Goal: Communication & Community: Share content

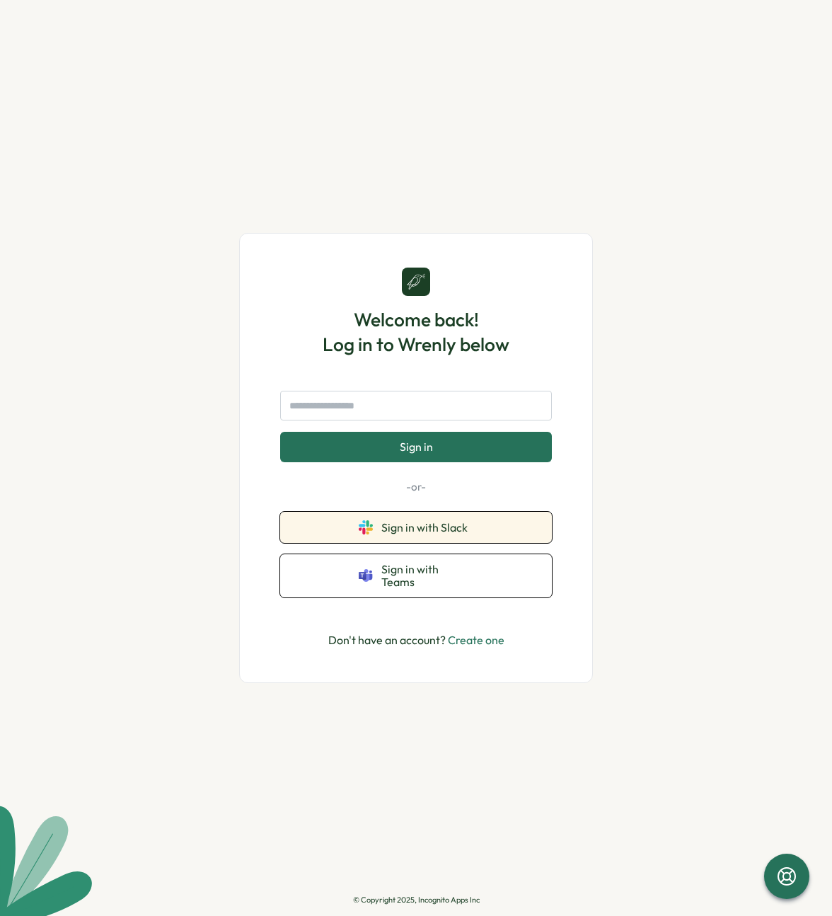
click at [397, 533] on span "Sign in with Slack" at bounding box center [427, 527] width 92 height 13
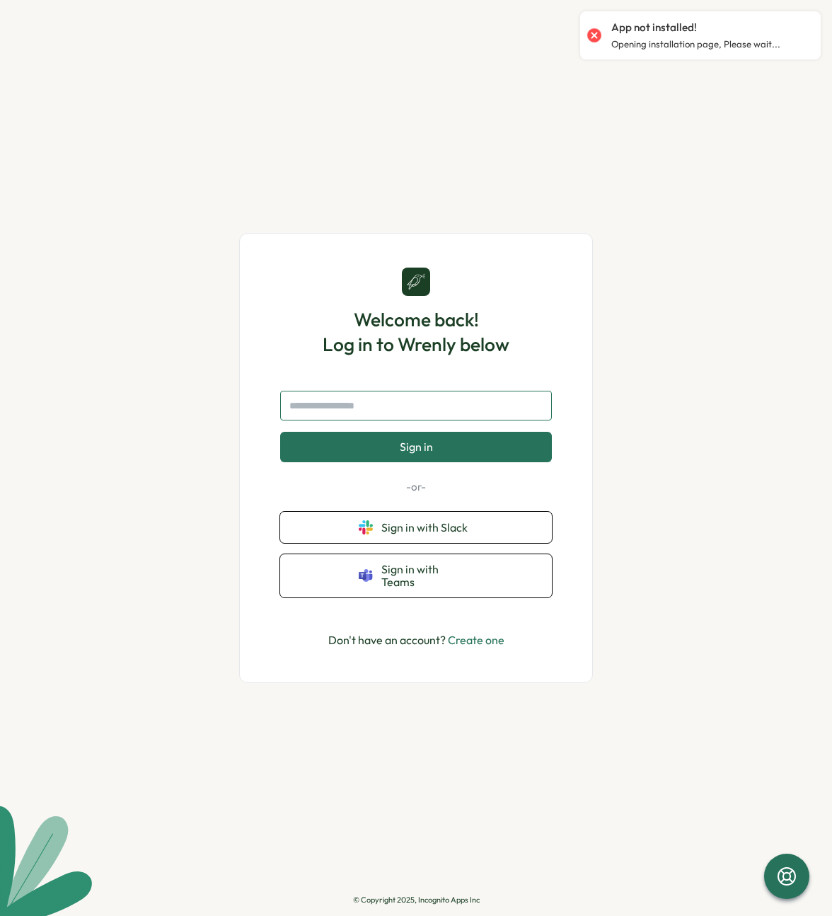
click at [374, 417] on input "text" at bounding box center [416, 406] width 272 height 30
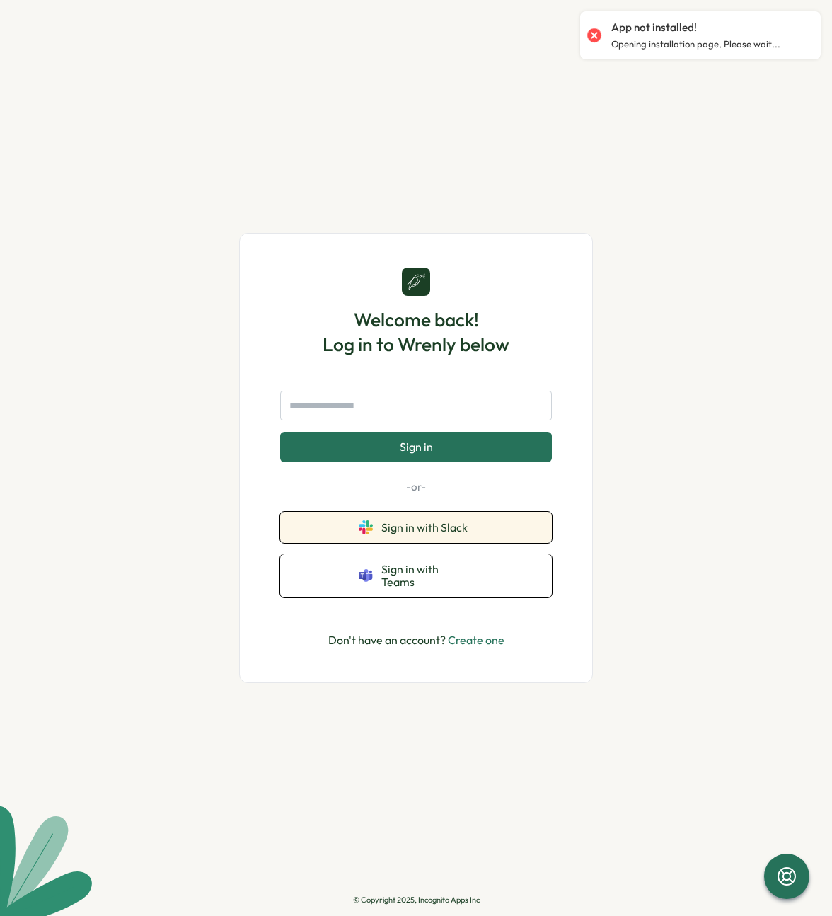
click at [390, 523] on button "Sign in with Slack" at bounding box center [416, 527] width 272 height 31
click at [722, 44] on p "Opening installation page, Please wait..." at bounding box center [695, 44] width 169 height 13
click at [0, 0] on div "Welcome back! Log in to Wrenly below Sign in -or- Sign in with Slack Sign in wi…" at bounding box center [416, 458] width 832 height 916
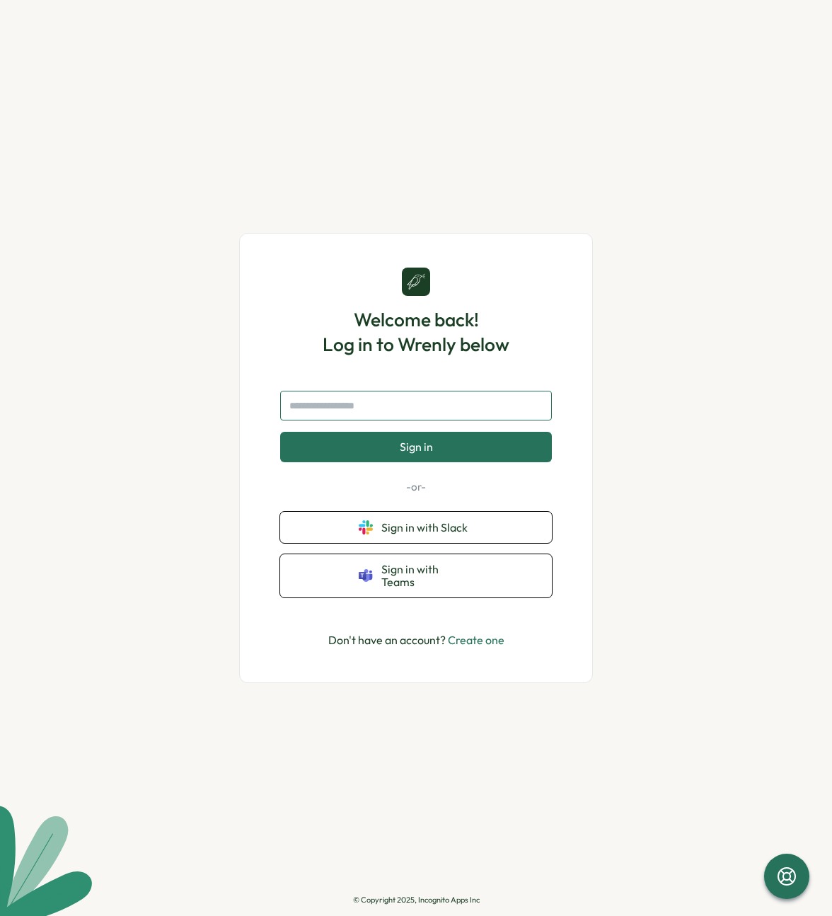
click at [362, 408] on input "text" at bounding box center [416, 406] width 272 height 30
type input "**********"
click at [280, 432] on button "Sign in" at bounding box center [416, 447] width 272 height 30
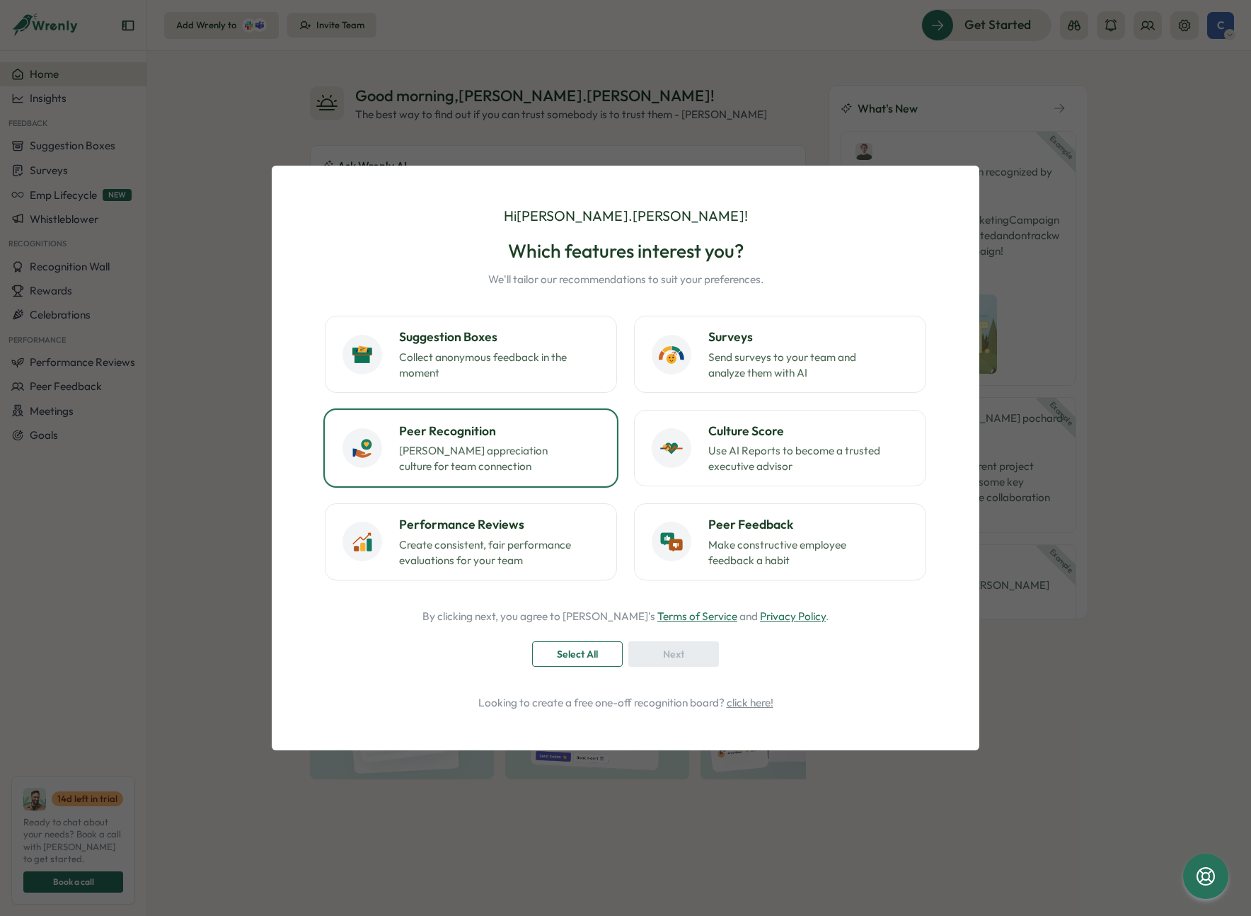
click at [500, 460] on p "[PERSON_NAME] appreciation culture for team connection" at bounding box center [487, 458] width 177 height 31
click at [589, 657] on span "Select All" at bounding box center [577, 654] width 41 height 24
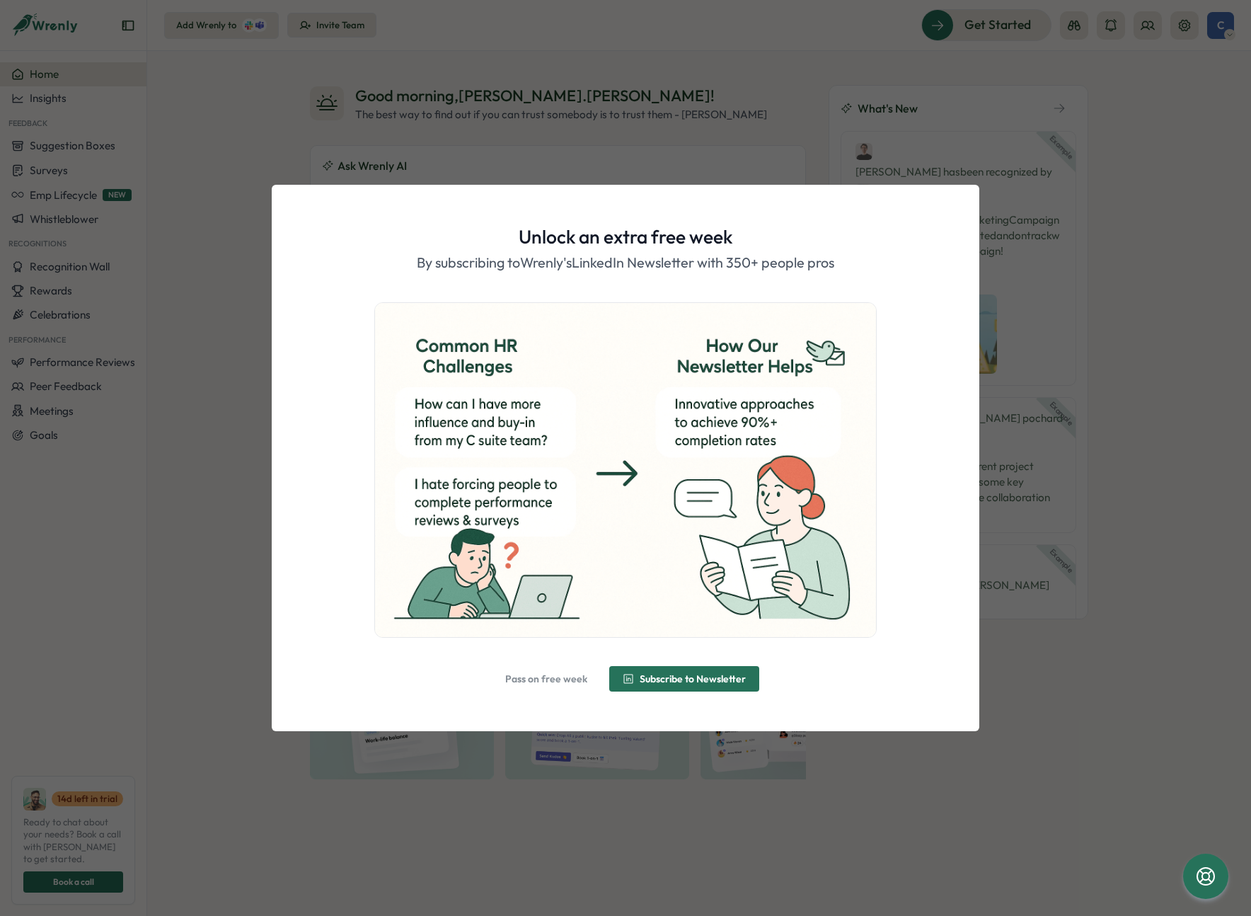
click at [574, 678] on span "Pass on free week" at bounding box center [546, 679] width 82 height 10
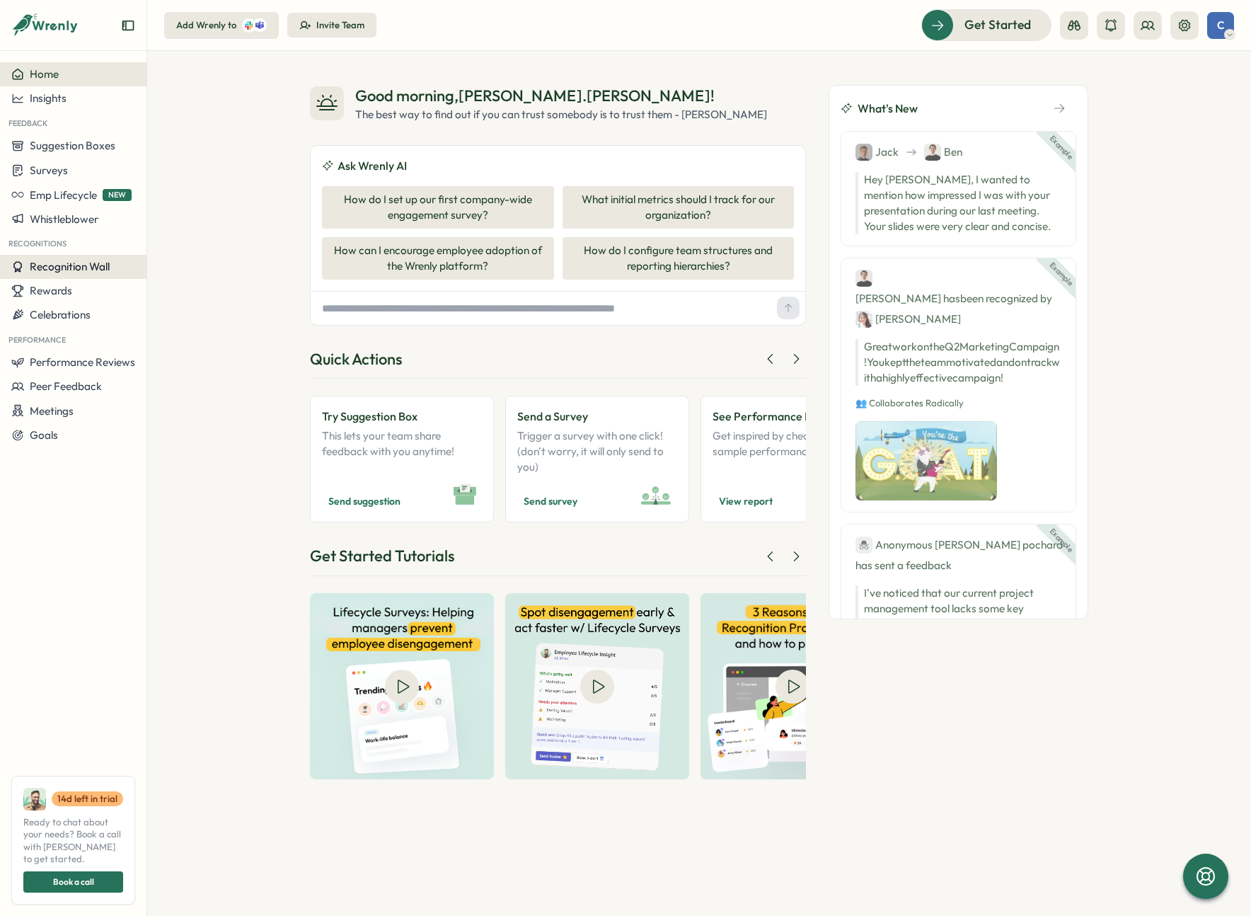
click at [67, 270] on span "Recognition Wall" at bounding box center [70, 266] width 80 height 13
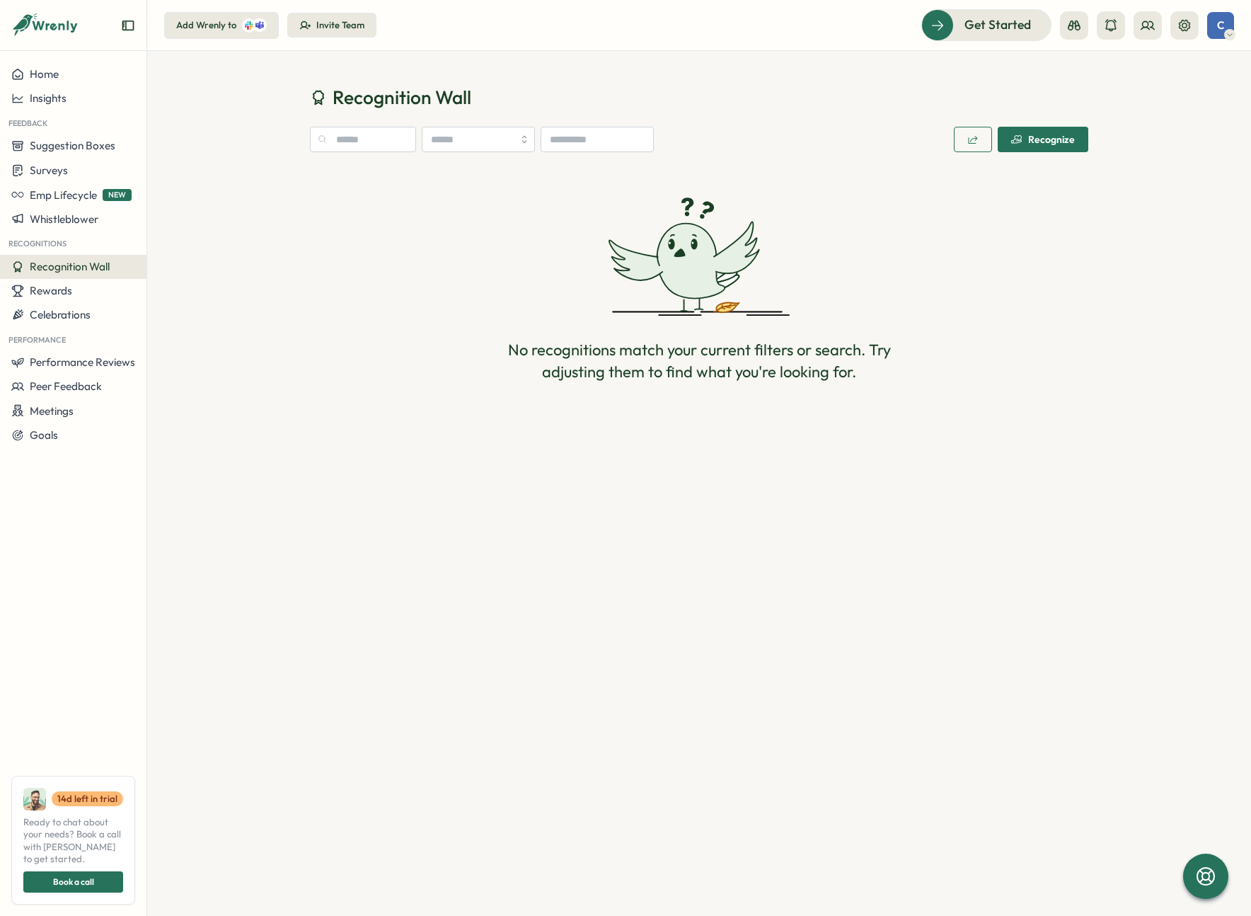
click at [1061, 139] on div "Recognize" at bounding box center [1043, 139] width 64 height 11
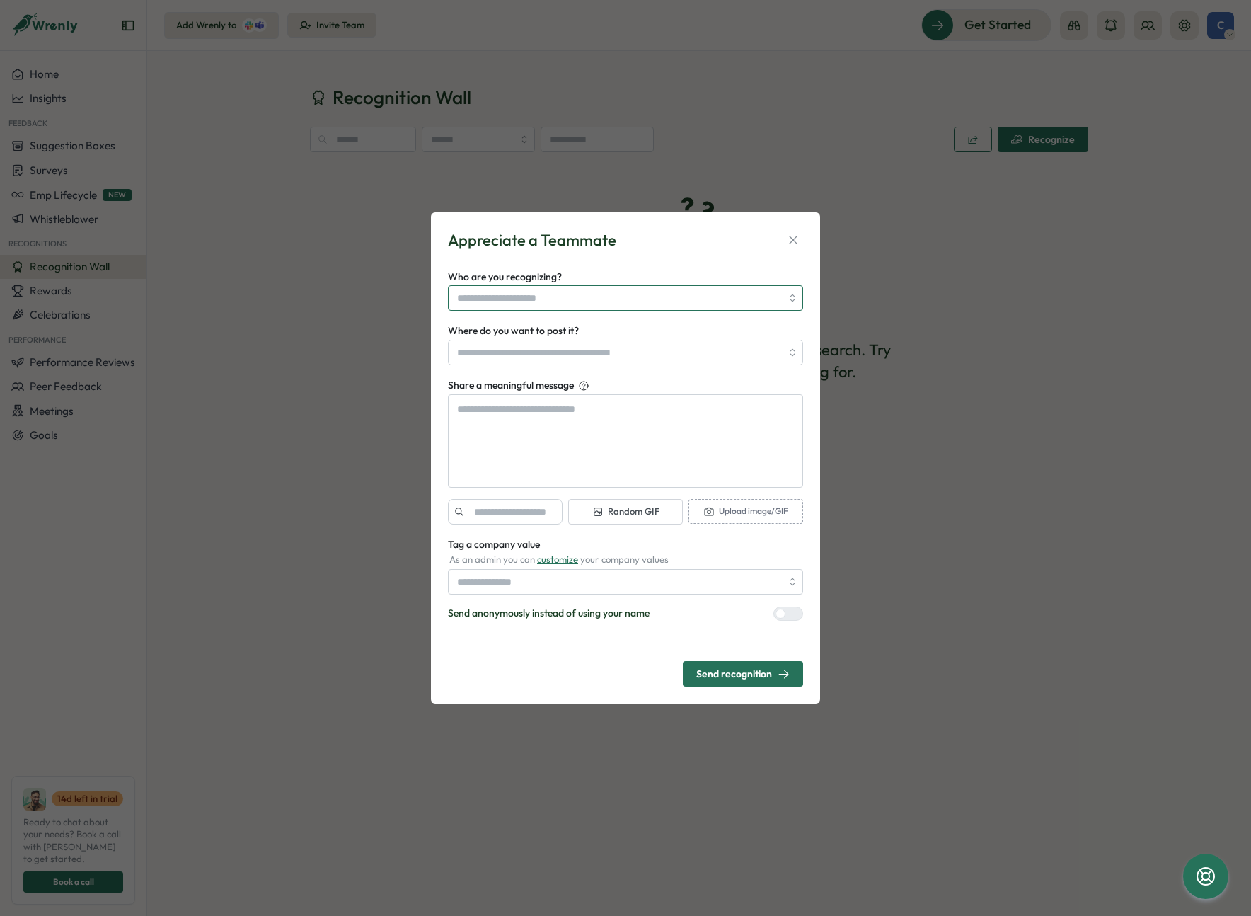
type textarea "*"
click at [584, 307] on input "Who are you recognizing?" at bounding box center [619, 298] width 324 height 24
click at [494, 301] on input "Who are you recognizing?" at bounding box center [619, 298] width 324 height 24
type input "**********"
type textarea "*"
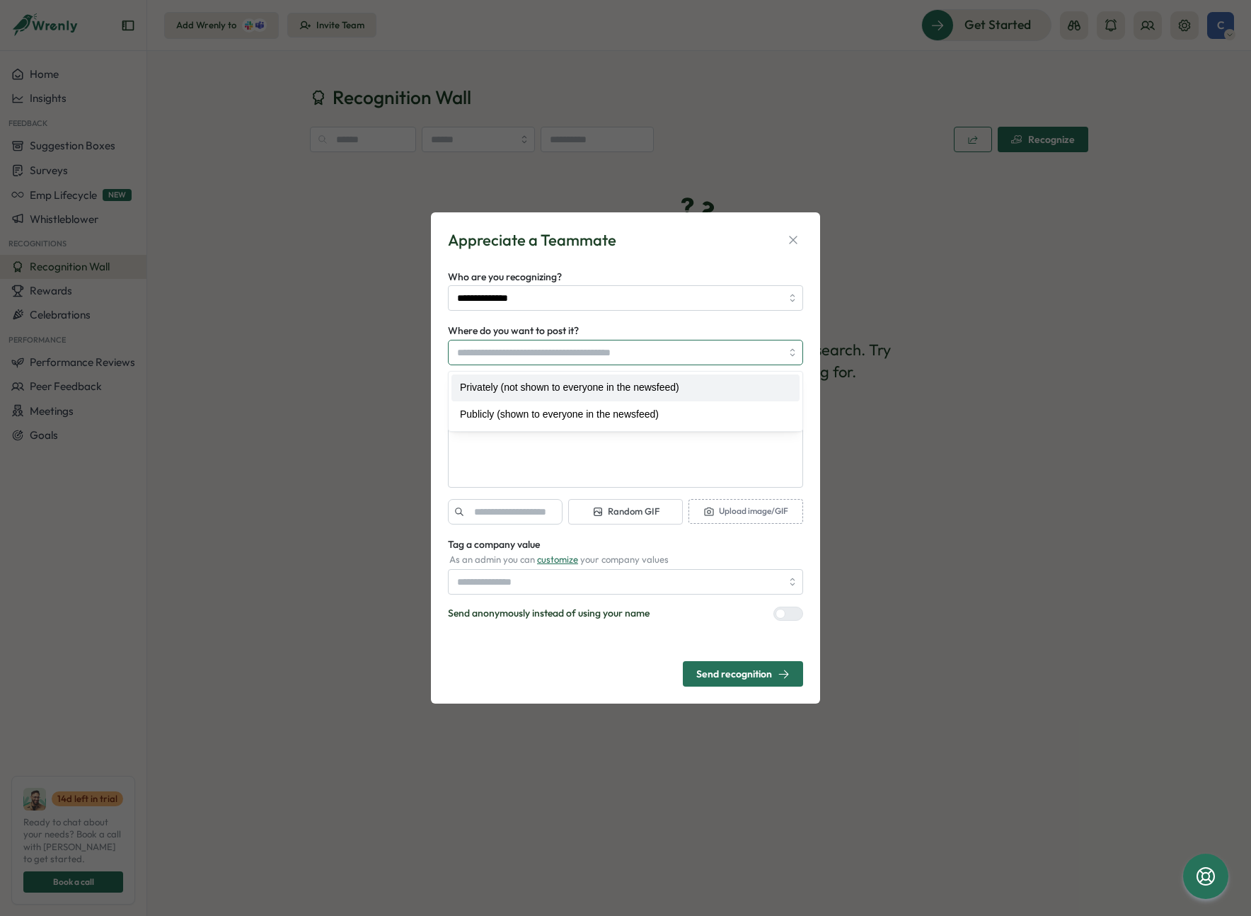
type input "**********"
type textarea "*"
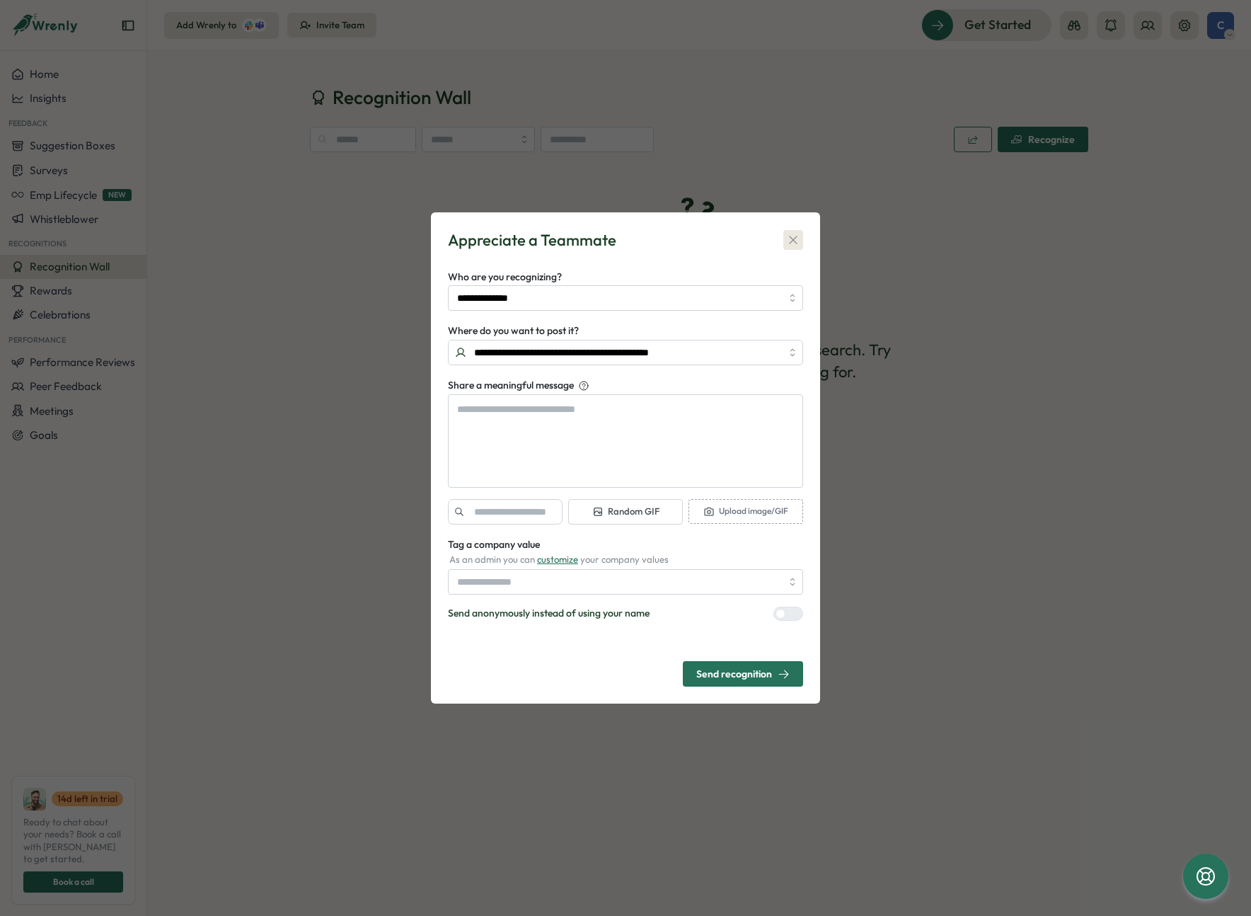
click at [795, 239] on icon "button" at bounding box center [793, 240] width 14 height 14
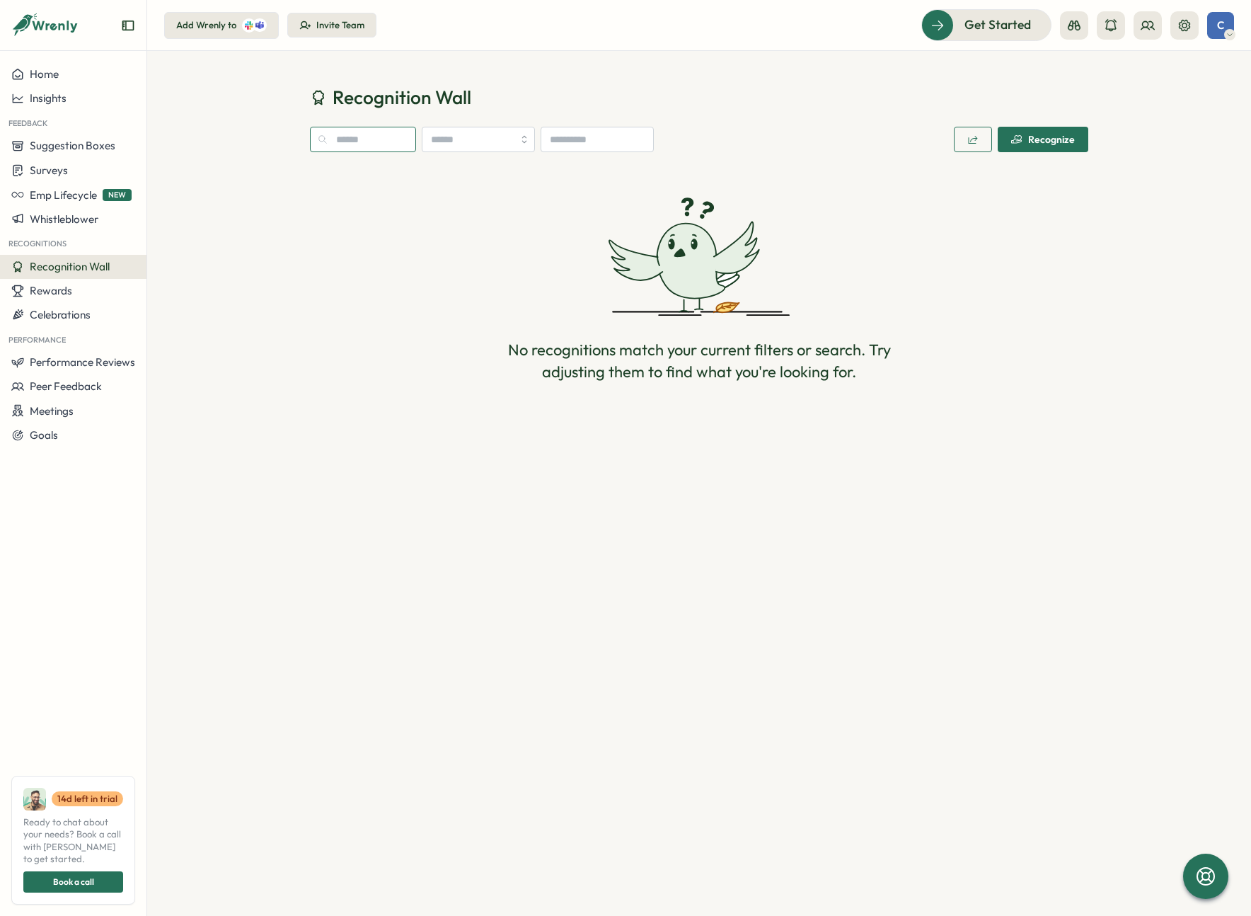
click at [380, 142] on input "text" at bounding box center [363, 139] width 106 height 25
click at [76, 317] on span "Celebrations" at bounding box center [60, 314] width 61 height 13
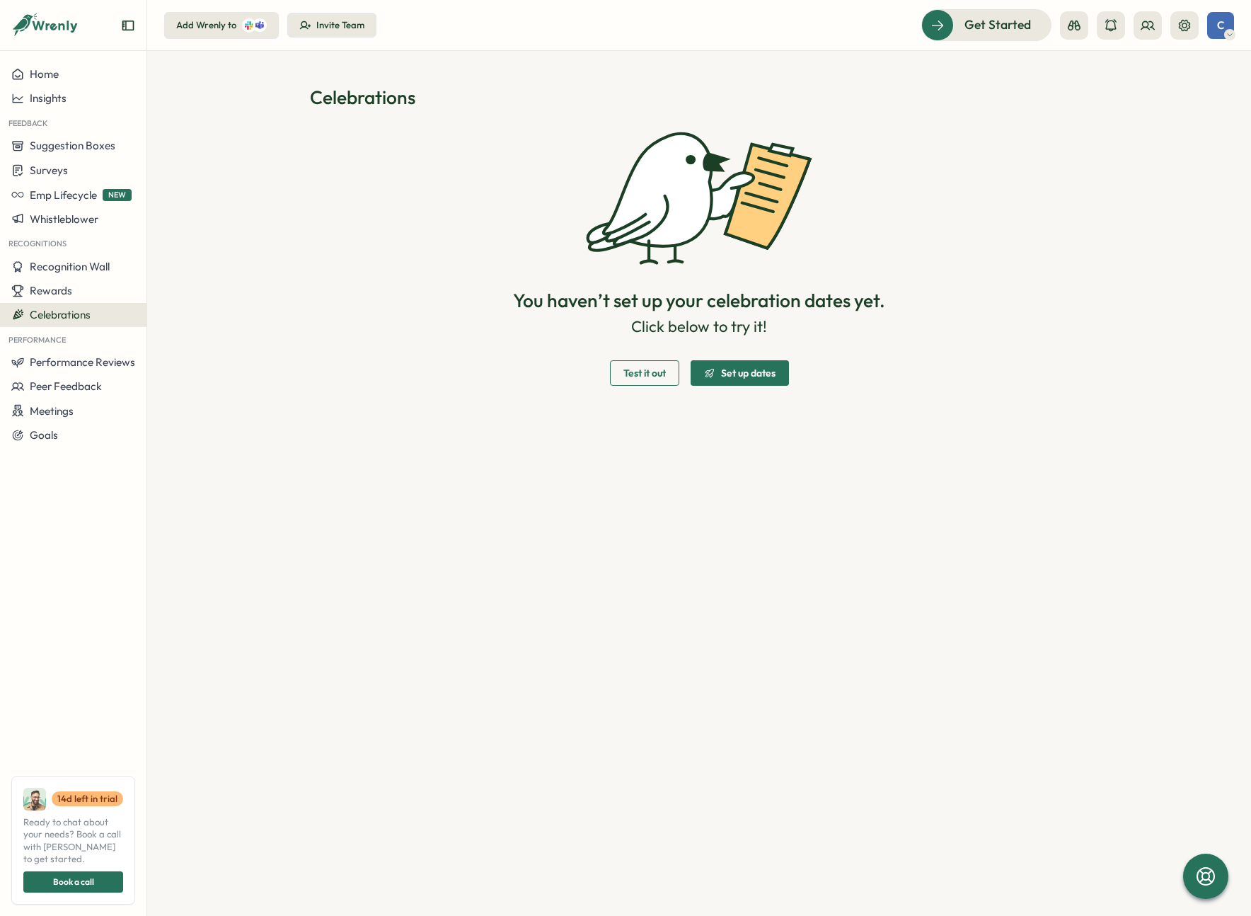
click at [652, 371] on span "Test it out" at bounding box center [644, 373] width 42 height 10
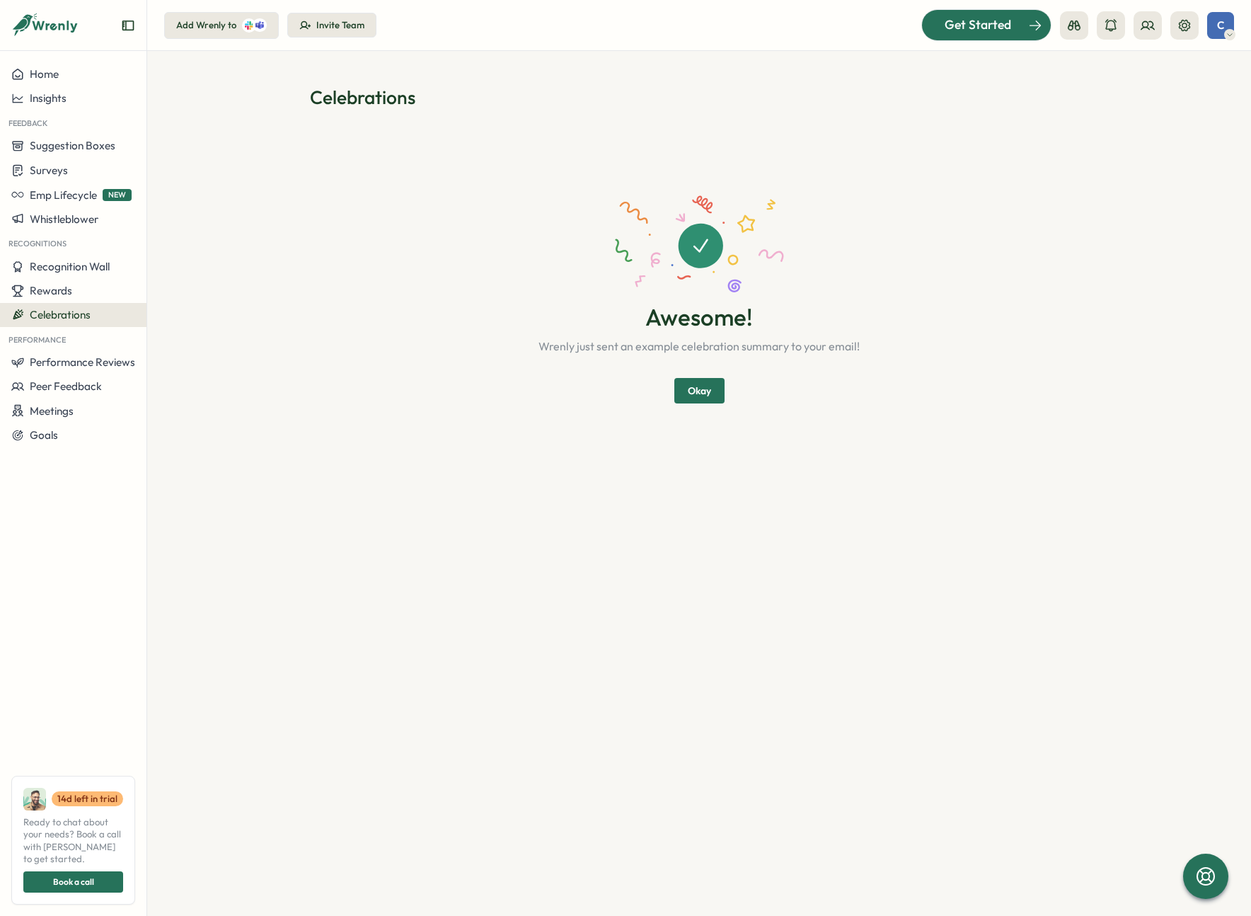
click at [1022, 25] on div "Get Started" at bounding box center [977, 25] width 117 height 18
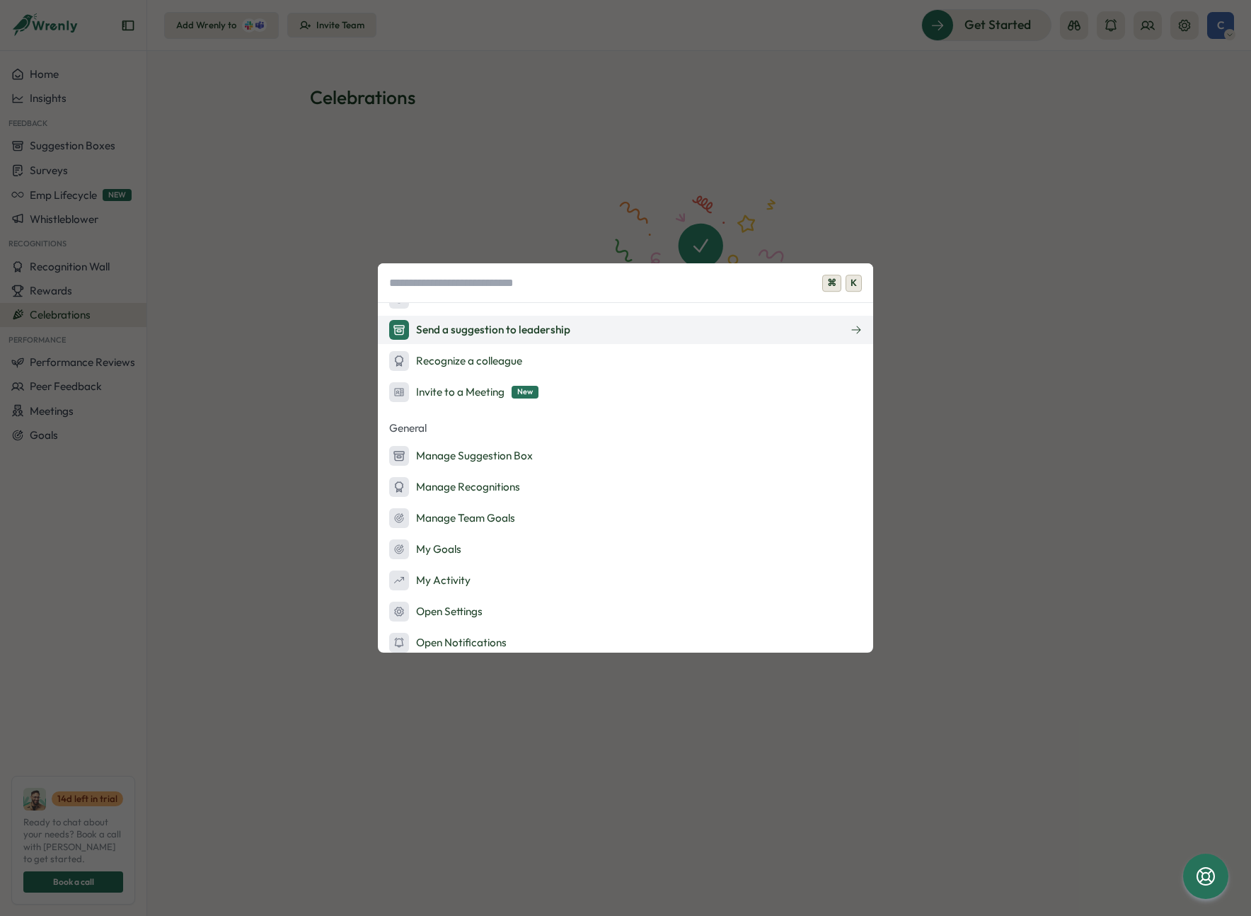
scroll to position [279, 0]
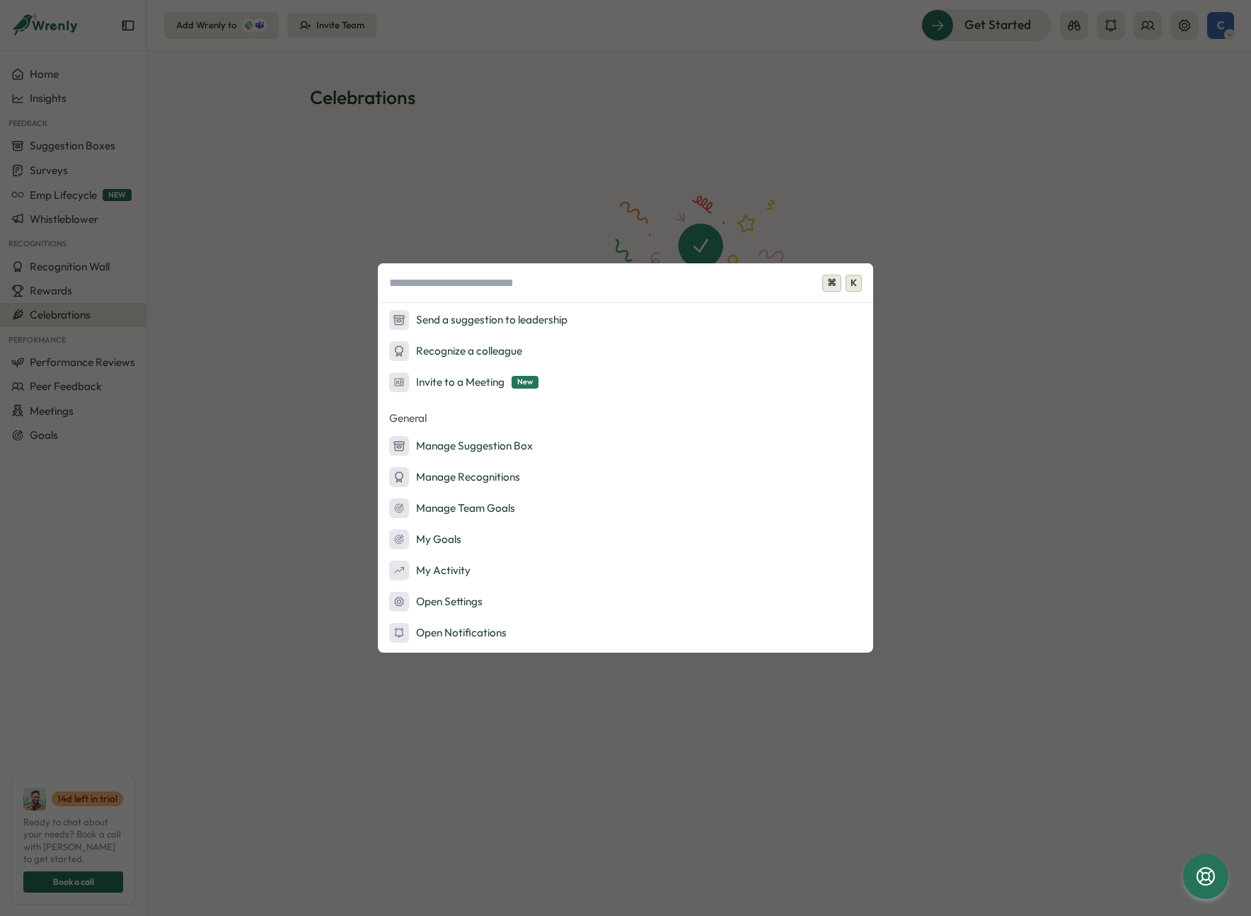
click at [369, 293] on div "⌘ K Onboarding Ask AI Launch Survey Launch Peer Feedback Add Admins Admin Actio…" at bounding box center [625, 458] width 1251 height 916
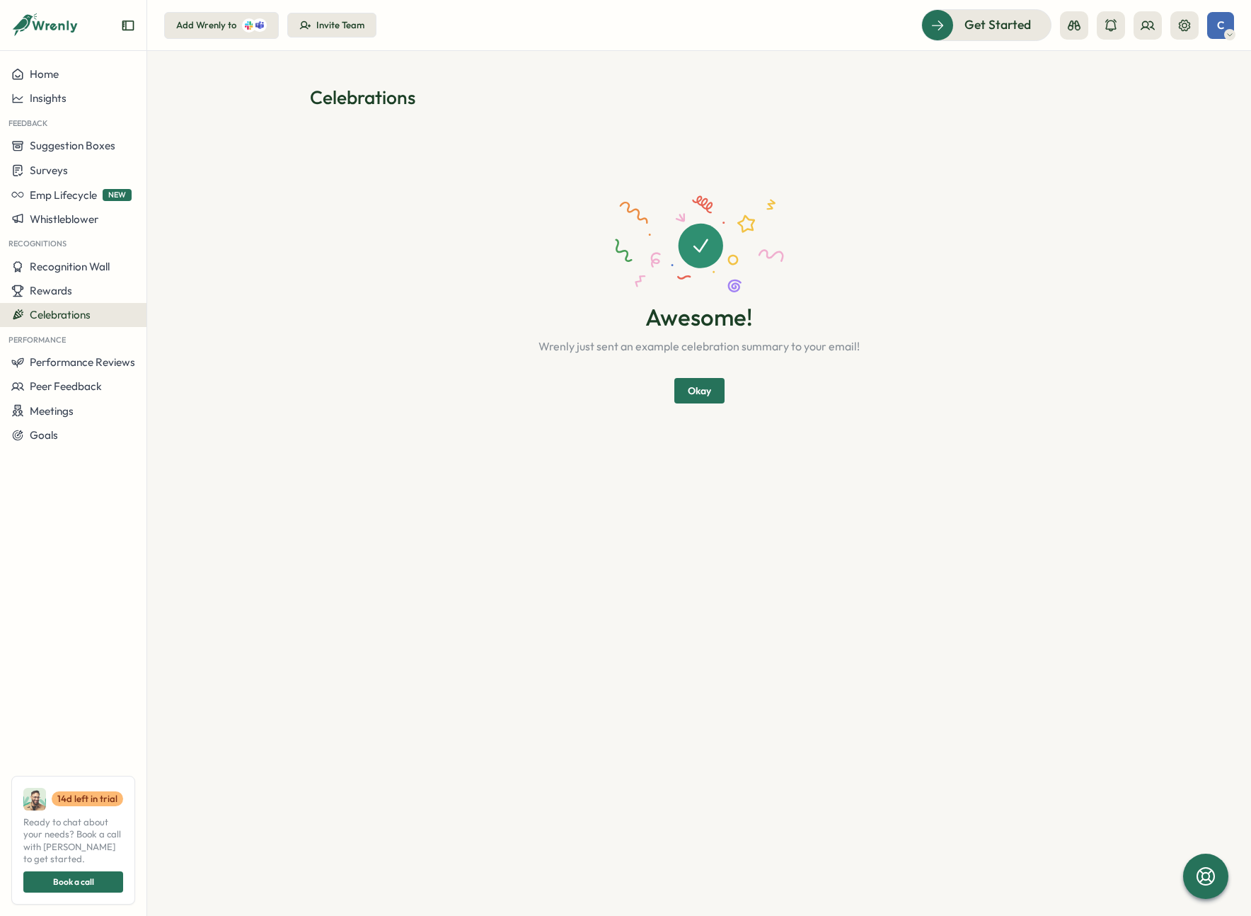
click at [64, 318] on span "Celebrations" at bounding box center [60, 314] width 61 height 13
click at [51, 289] on span "Rewards" at bounding box center [51, 290] width 42 height 13
click at [71, 267] on span "Recognition Wall" at bounding box center [70, 266] width 80 height 13
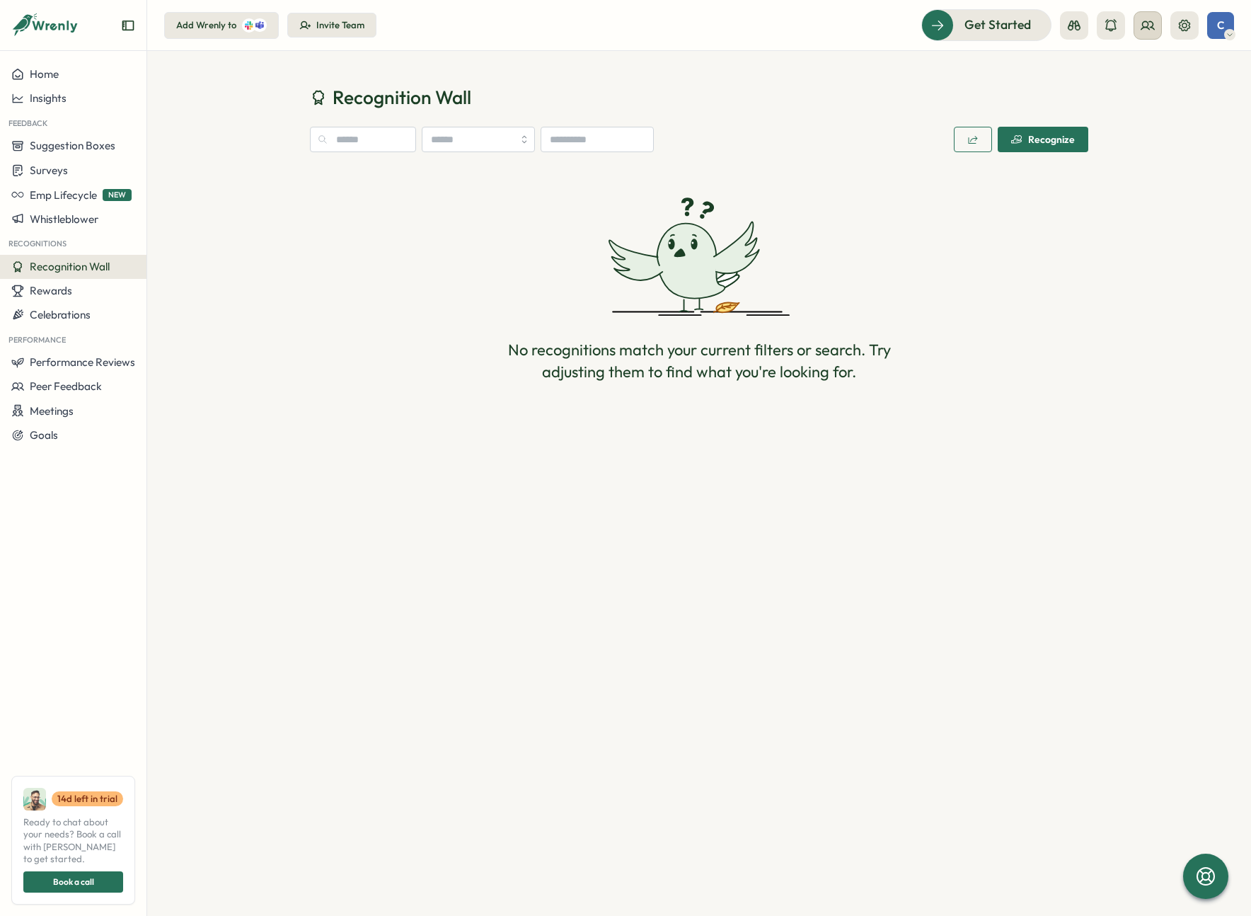
click at [1154, 26] on icon at bounding box center [1148, 25] width 14 height 14
click at [1179, 34] on button at bounding box center [1184, 25] width 28 height 28
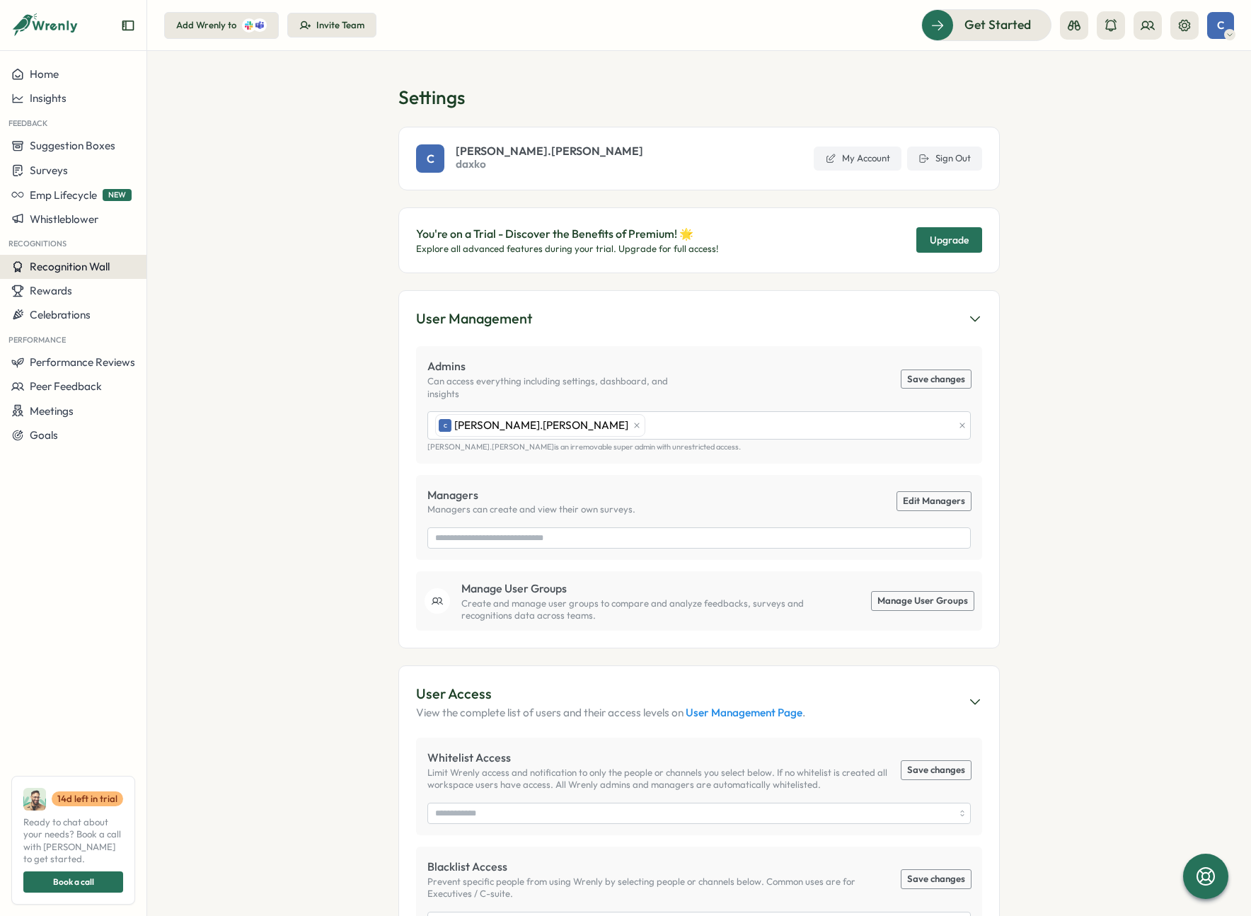
click at [76, 266] on span "Recognition Wall" at bounding box center [70, 266] width 80 height 13
